Goal: Find specific page/section: Find specific page/section

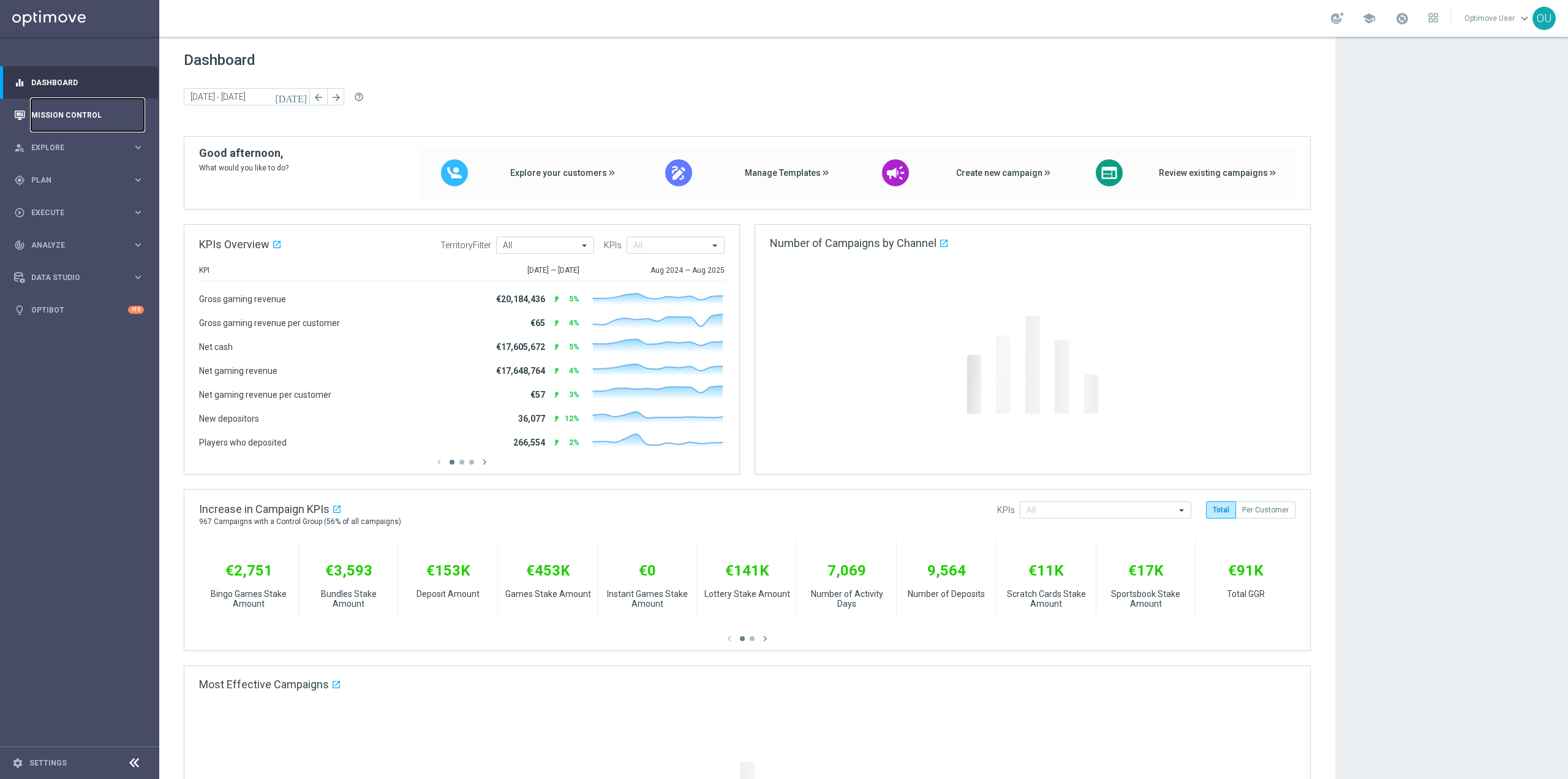
click at [68, 109] on link "Mission Control" at bounding box center [87, 115] width 113 height 33
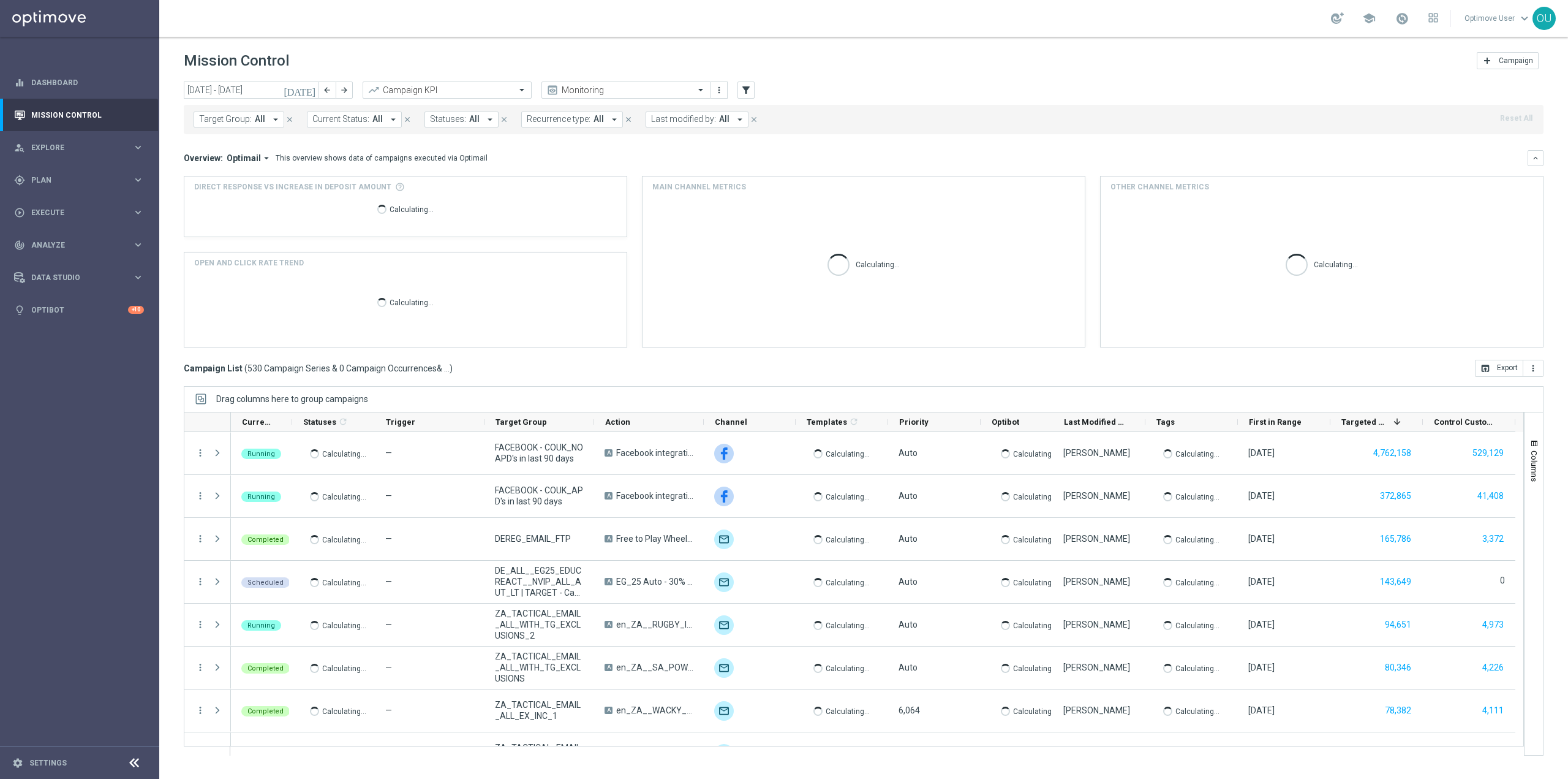
click at [243, 118] on span "Target Group:" at bounding box center [225, 119] width 53 height 10
click at [280, 204] on label "de_DE_TGT_NVIP_RI_TAC_MIX__BASE_ALL" at bounding box center [280, 202] width 138 height 8
type input "de_DE_TGT_NVIP_RI_TAC_MIX__BASE_ALL"
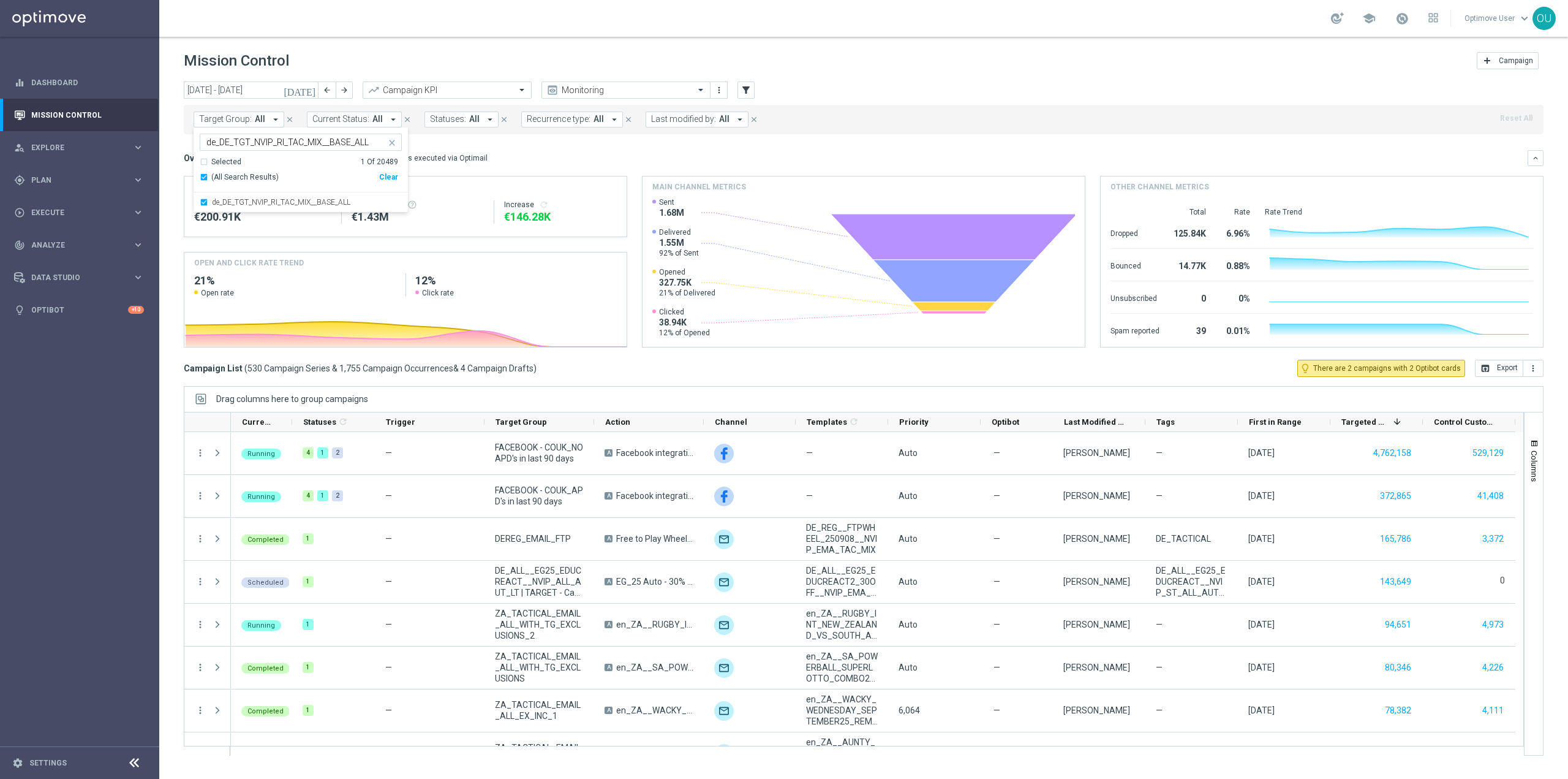
click at [538, 173] on div "Overview: Optimail arrow_drop_down This overview shows data of campaigns execut…" at bounding box center [863, 249] width 1360 height 198
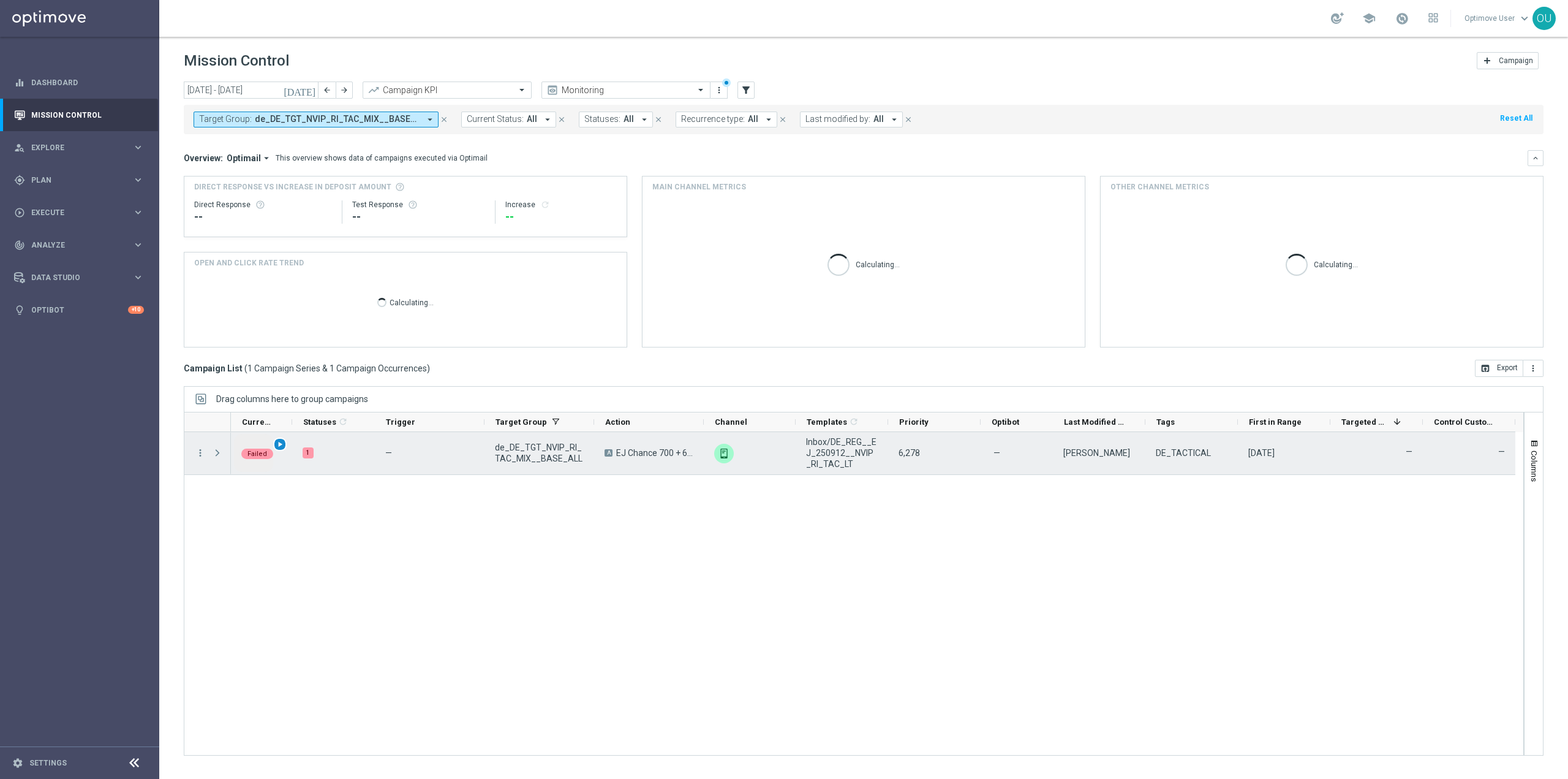
click at [276, 439] on div "play_arrow" at bounding box center [280, 444] width 14 height 14
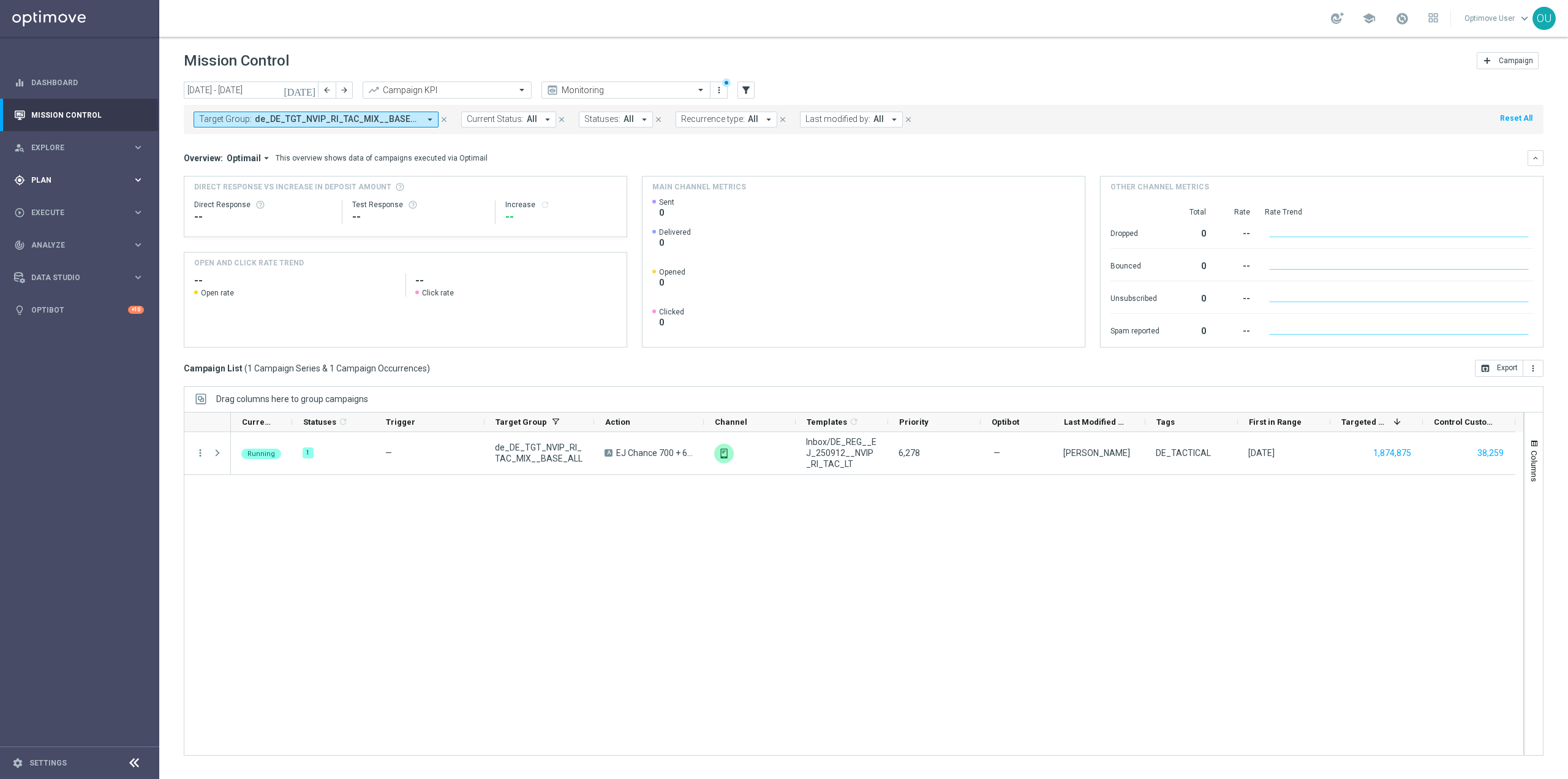
click at [97, 179] on span "Plan" at bounding box center [81, 180] width 101 height 8
click at [102, 151] on span "Explore" at bounding box center [81, 147] width 101 height 8
click at [111, 174] on link "Customer Explorer" at bounding box center [80, 173] width 95 height 10
